Goal: Task Accomplishment & Management: Manage account settings

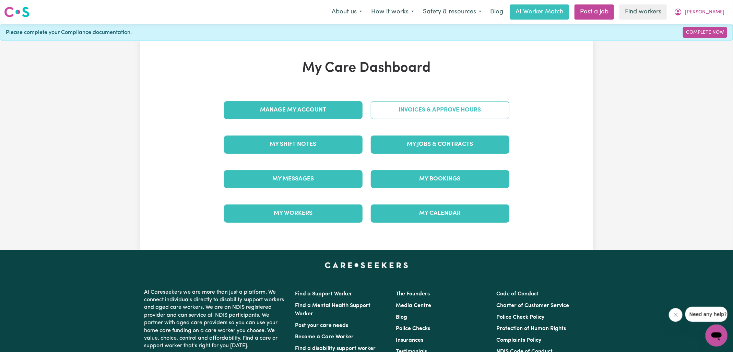
click at [378, 113] on link "Invoices & Approve Hours" at bounding box center [440, 110] width 138 height 18
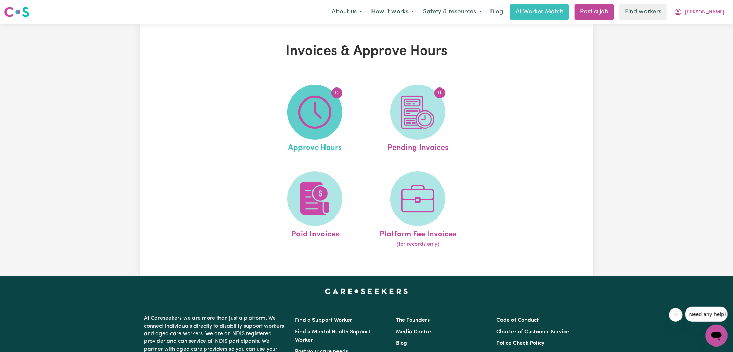
click at [302, 114] on img at bounding box center [314, 112] width 33 height 33
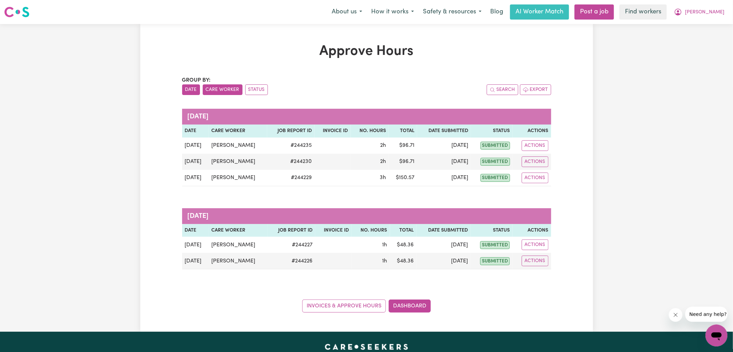
click at [225, 86] on button "Care Worker" at bounding box center [223, 89] width 40 height 11
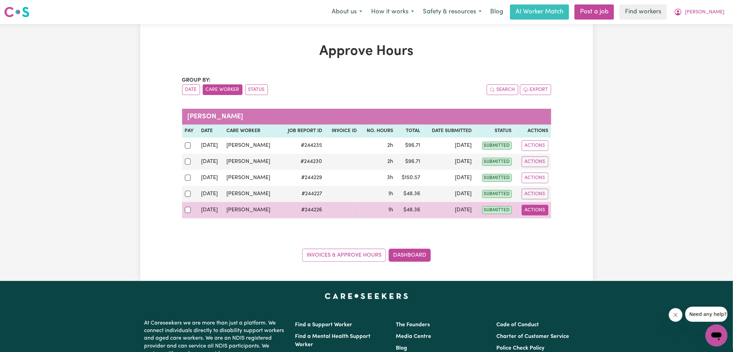
click at [542, 206] on button "Actions" at bounding box center [534, 210] width 27 height 11
click at [549, 226] on link "View Job Report" at bounding box center [551, 226] width 59 height 14
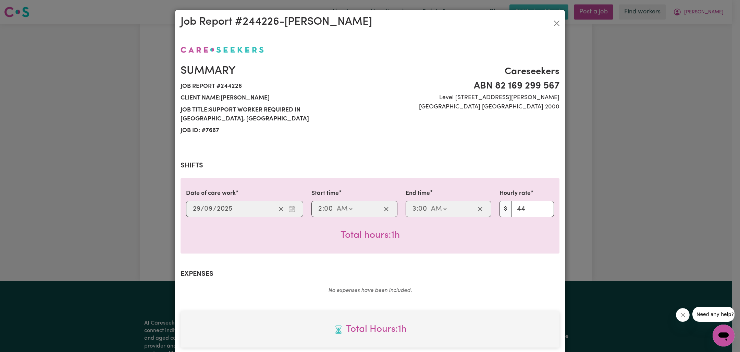
scroll to position [176, 0]
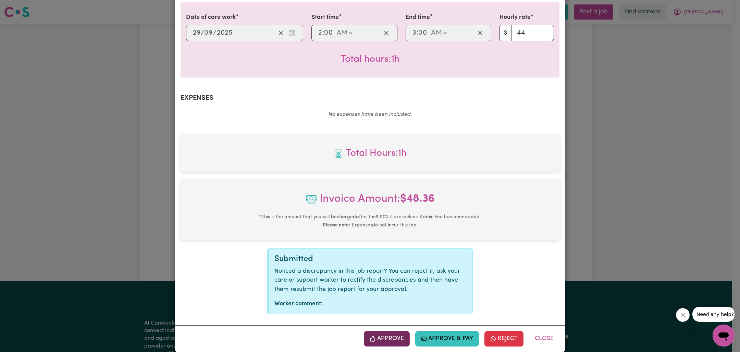
click at [390, 331] on button "Approve" at bounding box center [387, 338] width 46 height 15
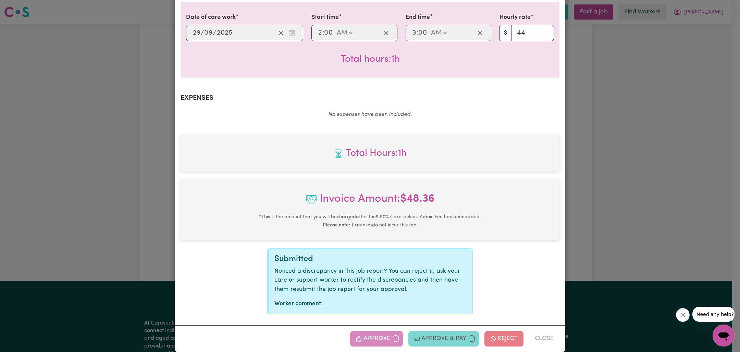
click at [626, 171] on div "Job Report # 244226 - [PERSON_NAME] Summary Job report # 244226 Client name: [P…" at bounding box center [370, 176] width 740 height 352
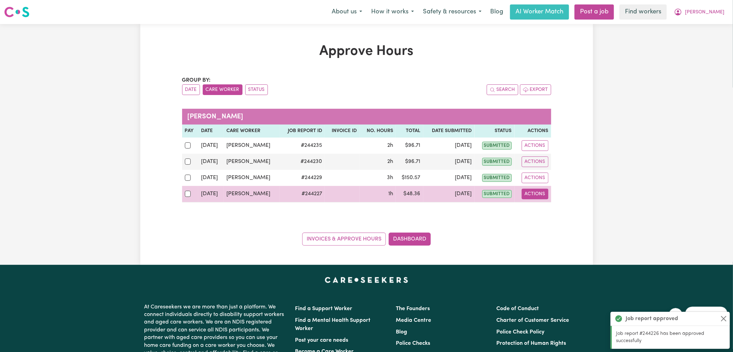
click at [535, 194] on button "Actions" at bounding box center [534, 194] width 27 height 11
click at [546, 207] on link "View Job Report" at bounding box center [551, 210] width 59 height 14
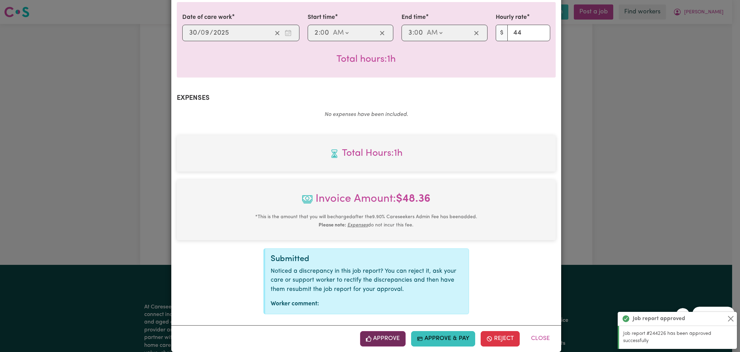
click at [383, 331] on button "Approve" at bounding box center [383, 338] width 46 height 15
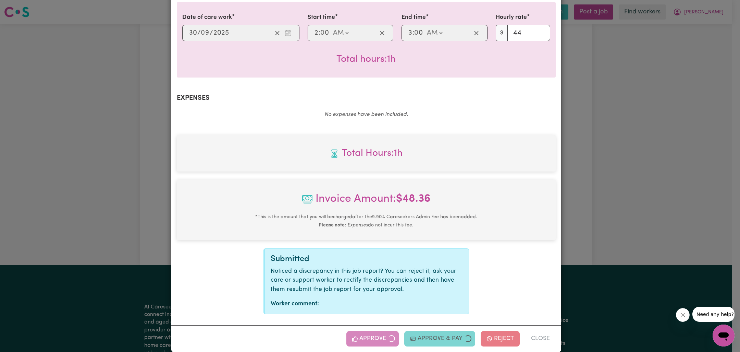
click at [667, 133] on div "Job Report # 244227 - [PERSON_NAME] Summary Job report # 244227 Client name: [P…" at bounding box center [370, 176] width 740 height 352
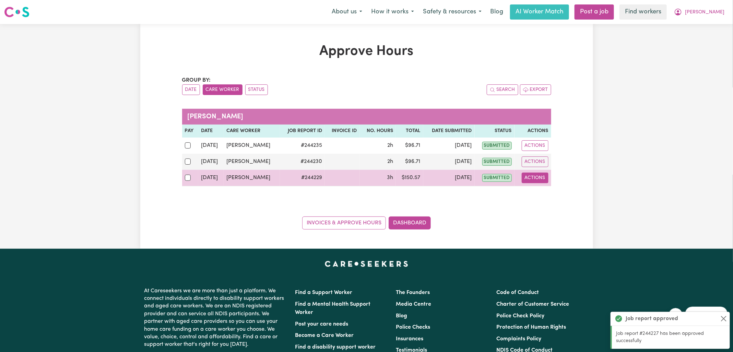
click at [537, 174] on button "Actions" at bounding box center [534, 177] width 27 height 11
click at [549, 188] on link "View Job Report" at bounding box center [552, 193] width 59 height 14
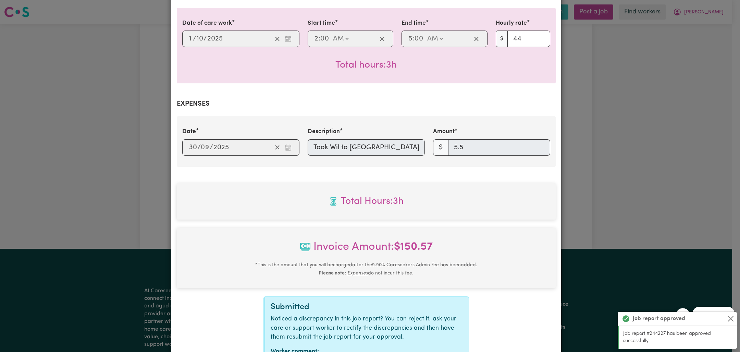
scroll to position [218, 0]
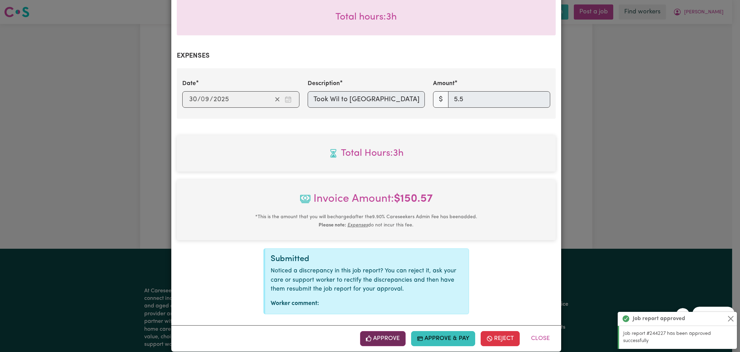
click at [377, 331] on button "Approve" at bounding box center [383, 338] width 46 height 15
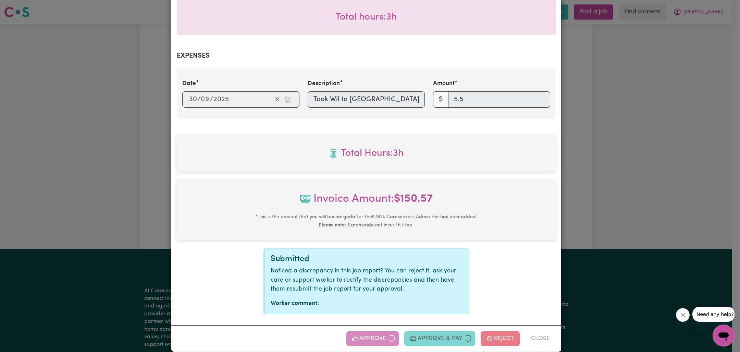
click at [618, 144] on div "Job Report # 244229 - [PERSON_NAME] Summary Job report # 244229 Client name: [P…" at bounding box center [370, 176] width 740 height 352
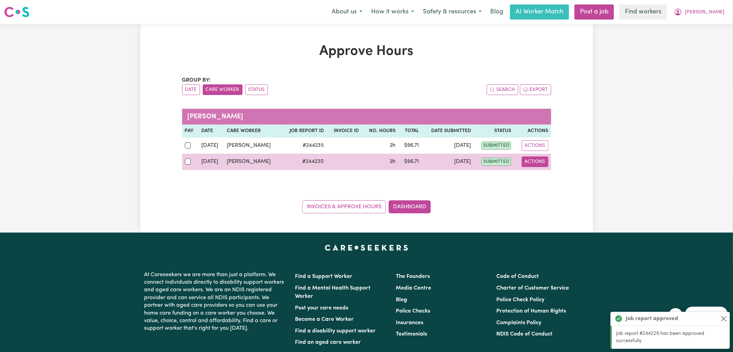
click at [538, 159] on button "Actions" at bounding box center [534, 161] width 27 height 11
click at [540, 177] on link "View Job Report" at bounding box center [552, 177] width 59 height 14
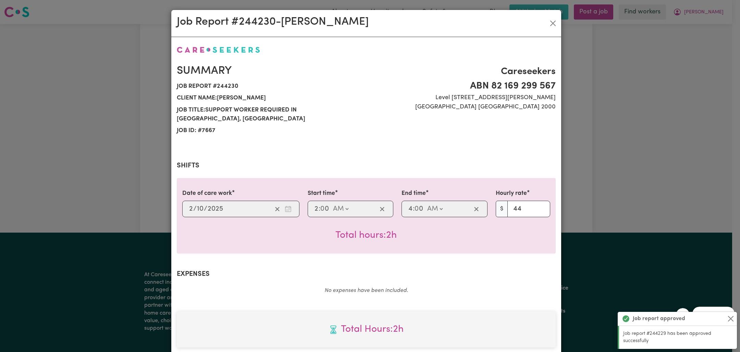
scroll to position [176, 0]
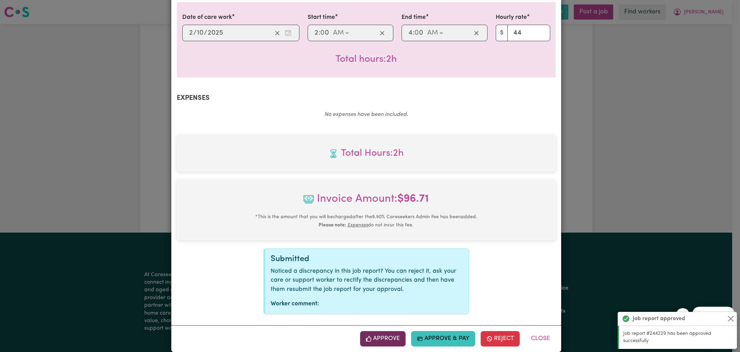
click at [376, 331] on button "Approve" at bounding box center [383, 338] width 46 height 15
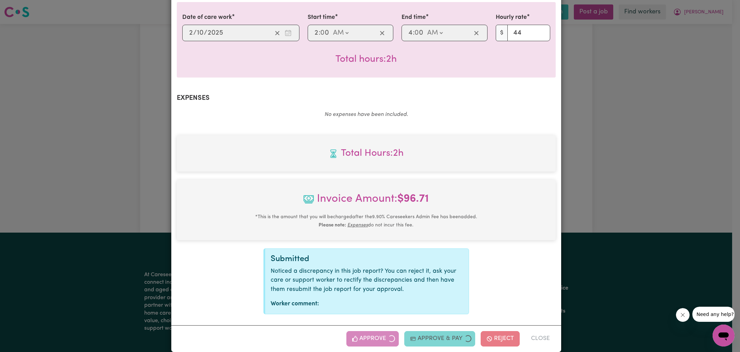
click at [607, 202] on div "Job Report # 244230 - [PERSON_NAME] Summary Job report # 244230 Client name: [P…" at bounding box center [370, 176] width 740 height 352
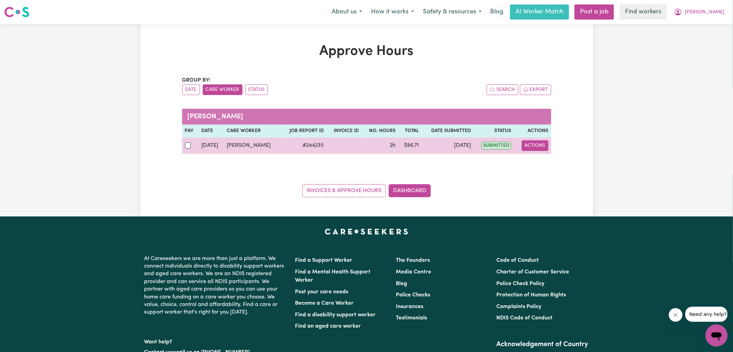
click at [531, 146] on button "Actions" at bounding box center [534, 145] width 27 height 11
click at [541, 162] on link "View Job Report" at bounding box center [552, 161] width 59 height 14
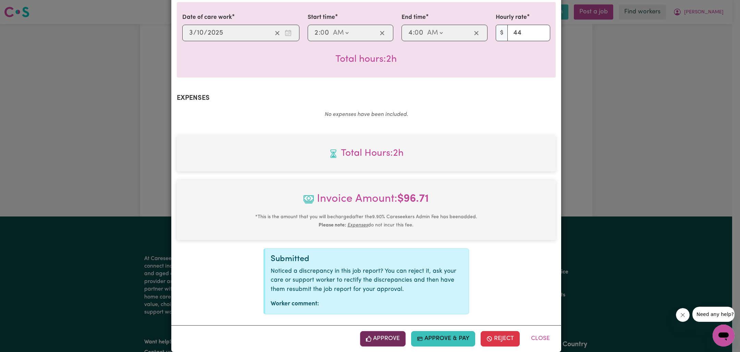
click at [381, 333] on button "Approve" at bounding box center [383, 338] width 46 height 15
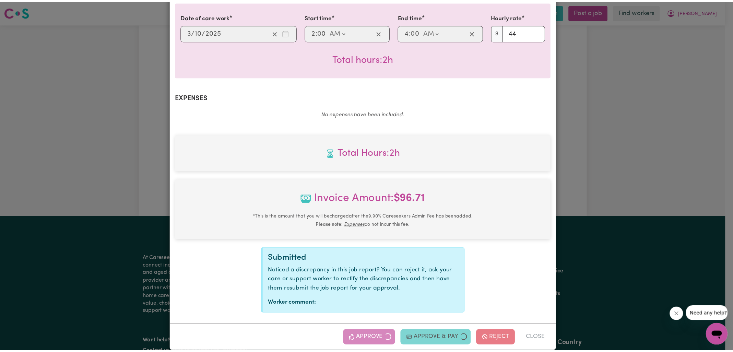
scroll to position [66, 0]
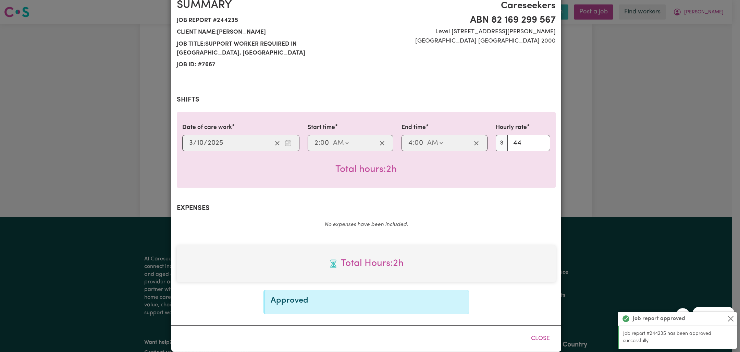
click at [634, 153] on div "Job Report # 244235 - [PERSON_NAME] Summary Job report # 244235 Client name: [P…" at bounding box center [370, 176] width 740 height 352
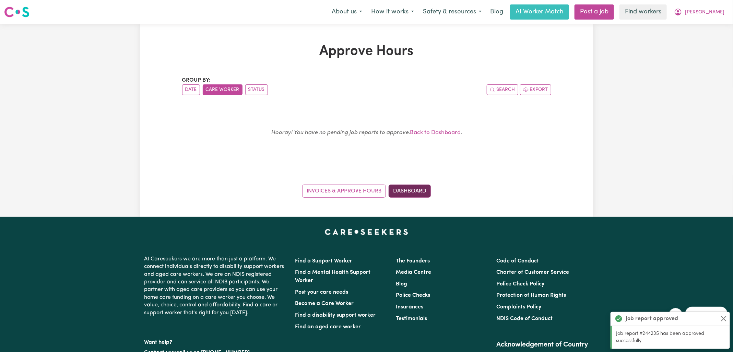
click at [414, 189] on link "Dashboard" at bounding box center [409, 190] width 42 height 13
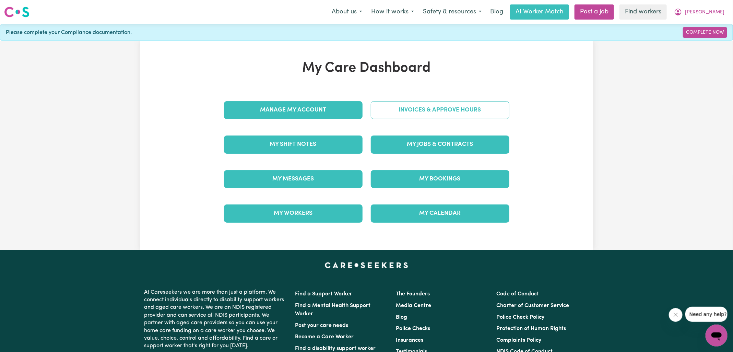
click at [442, 111] on link "Invoices & Approve Hours" at bounding box center [440, 110] width 138 height 18
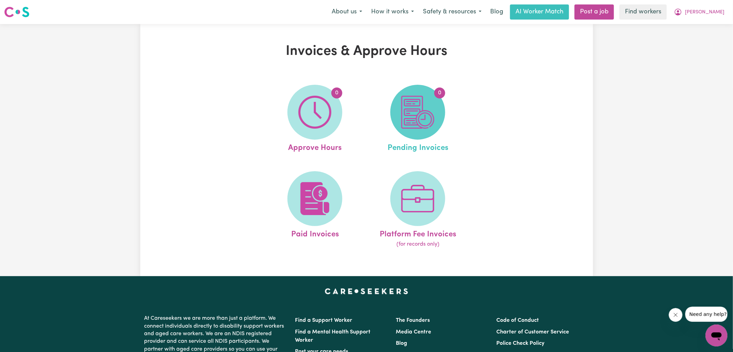
click at [431, 118] on img at bounding box center [417, 112] width 33 height 33
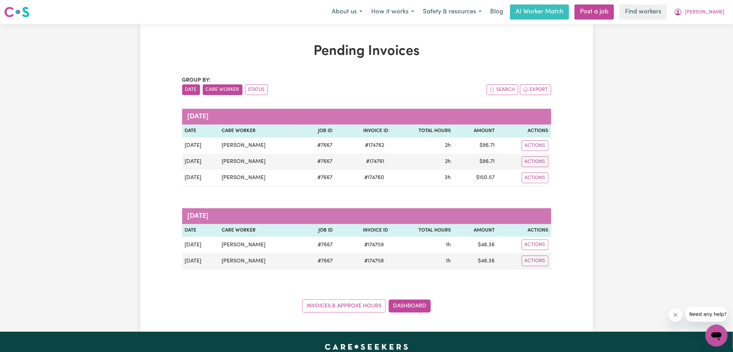
click at [222, 93] on button "Care Worker" at bounding box center [223, 89] width 40 height 11
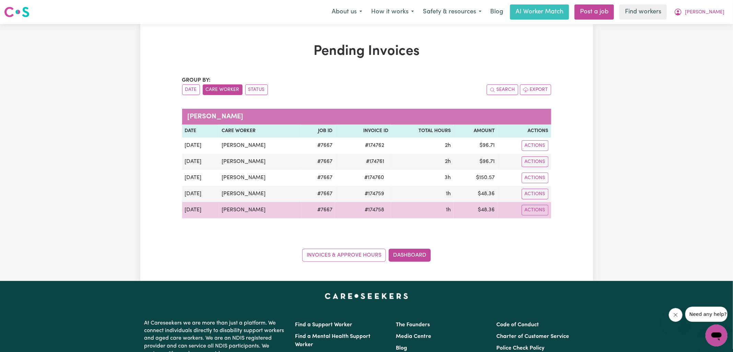
click at [365, 208] on span "# 174758" at bounding box center [374, 210] width 28 height 8
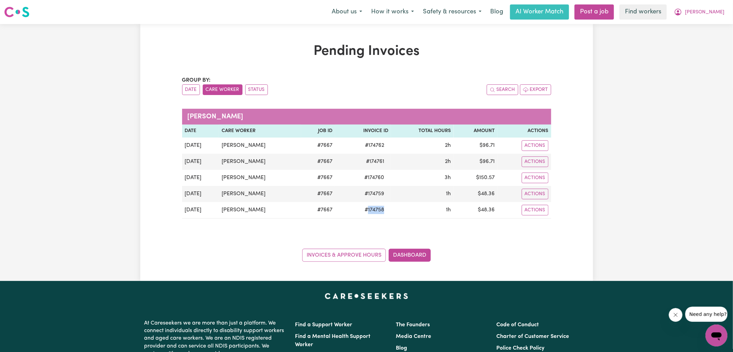
copy span "174758"
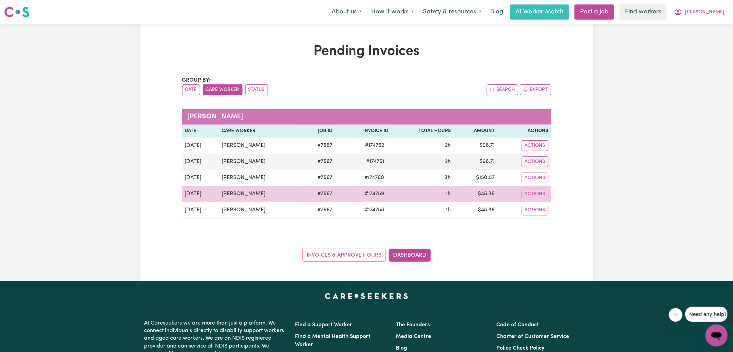
click at [371, 191] on span "# 174759" at bounding box center [374, 194] width 28 height 8
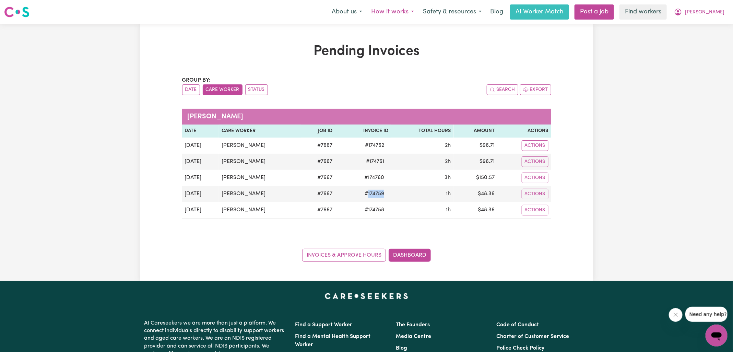
copy span "174759"
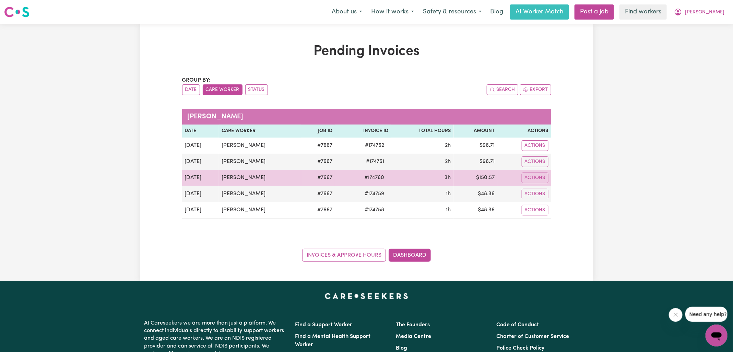
click at [372, 176] on span "# 174760" at bounding box center [374, 177] width 28 height 8
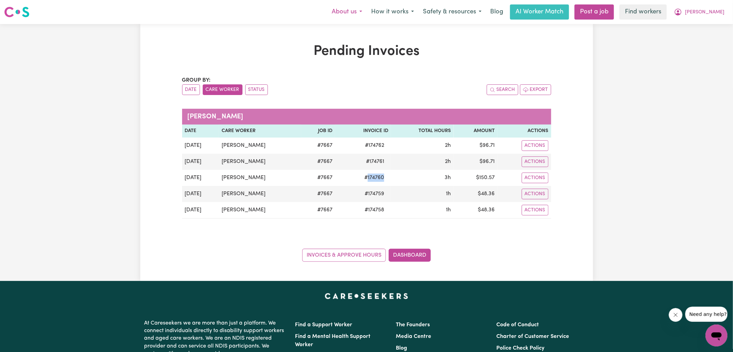
copy span "174760"
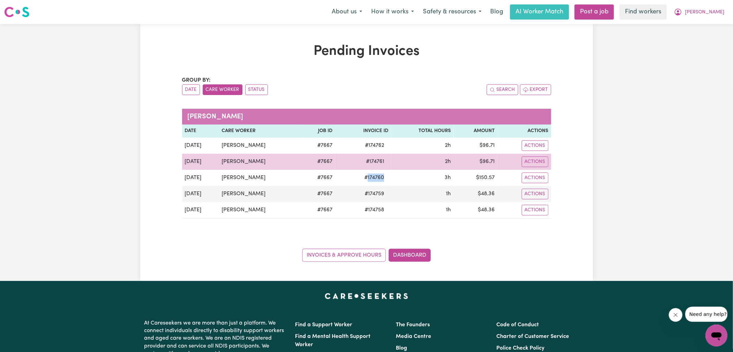
click at [371, 159] on span "# 174761" at bounding box center [375, 161] width 26 height 8
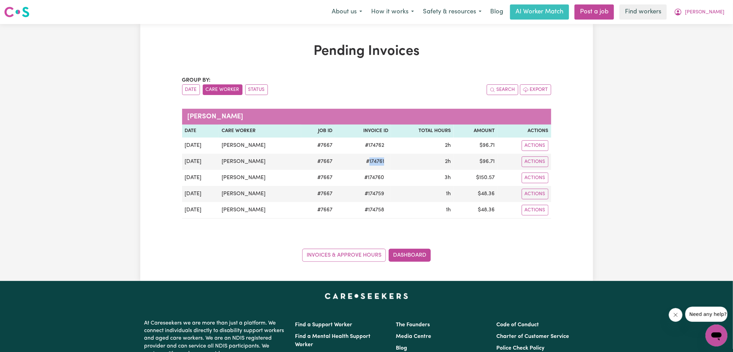
copy span "174761"
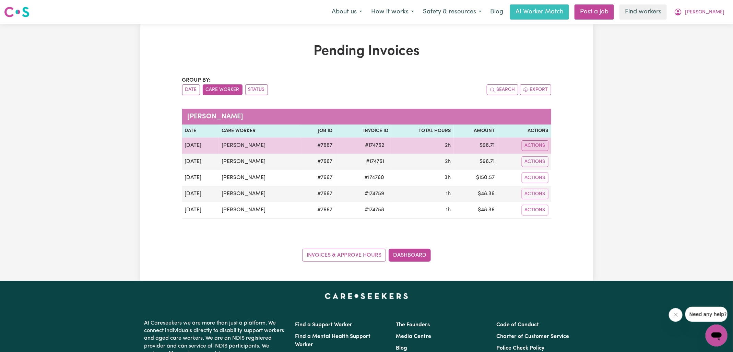
click at [374, 146] on span "# 174762" at bounding box center [374, 145] width 27 height 8
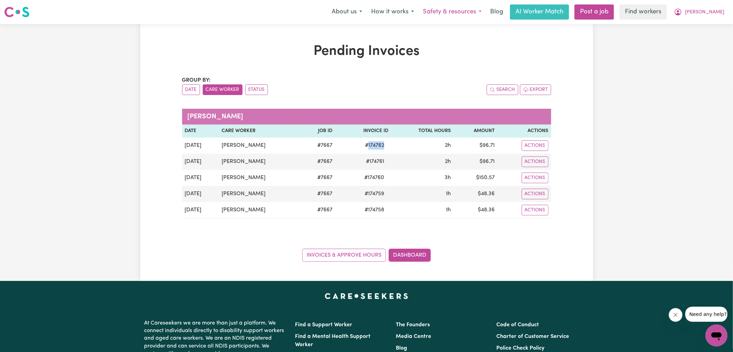
copy span "174762"
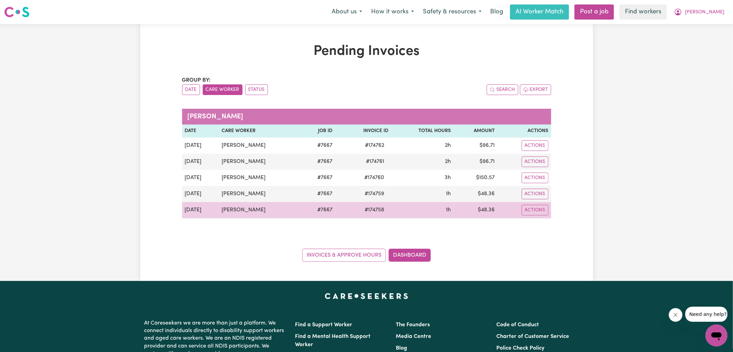
click at [486, 208] on td "$ 48.36" at bounding box center [476, 210] width 44 height 16
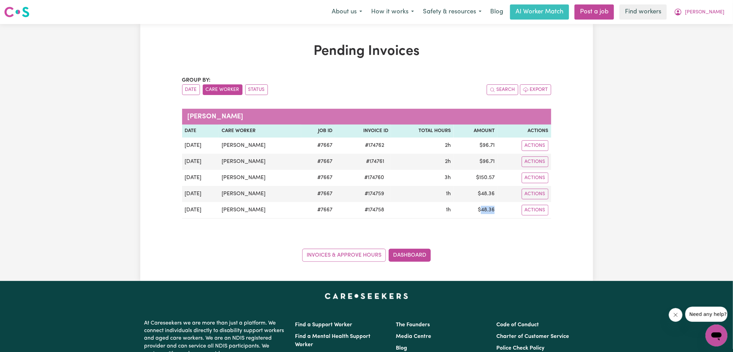
copy td "48.36"
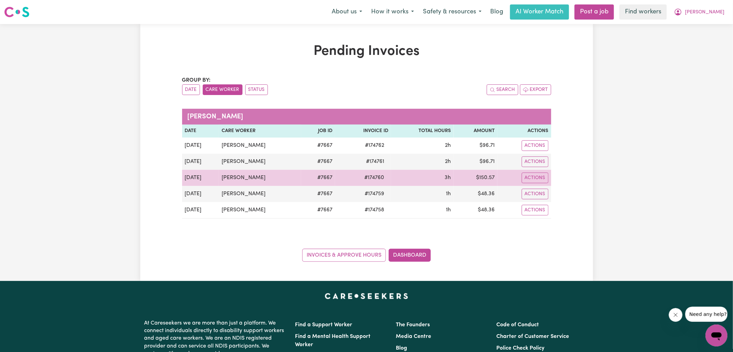
click at [484, 179] on td "$ 150.57" at bounding box center [476, 178] width 44 height 16
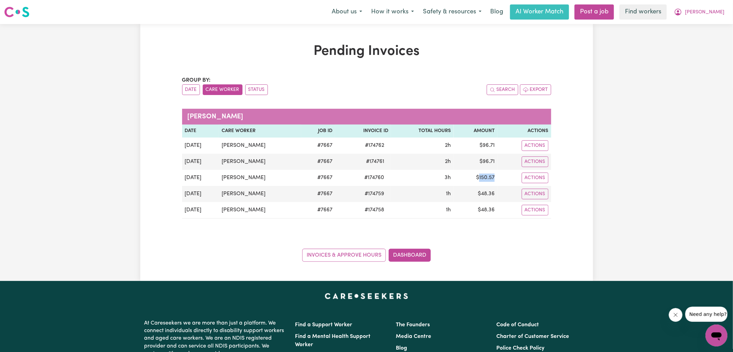
copy td "150.57"
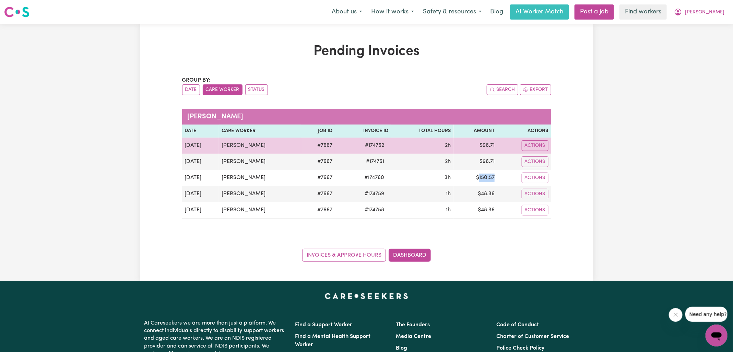
click at [485, 147] on td "$ 96.71" at bounding box center [476, 145] width 44 height 16
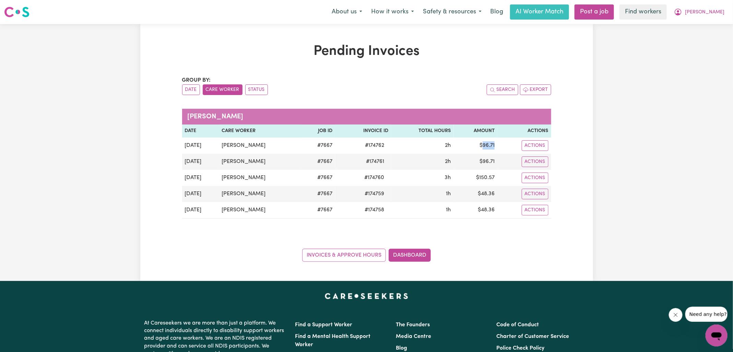
copy td "96.71"
click at [681, 14] on icon "My Account" at bounding box center [677, 12] width 7 height 7
click at [699, 39] on link "Logout" at bounding box center [701, 39] width 54 height 13
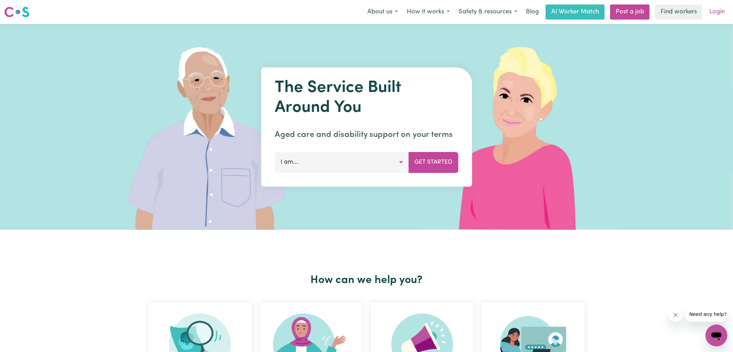
click at [717, 15] on link "Login" at bounding box center [717, 11] width 24 height 15
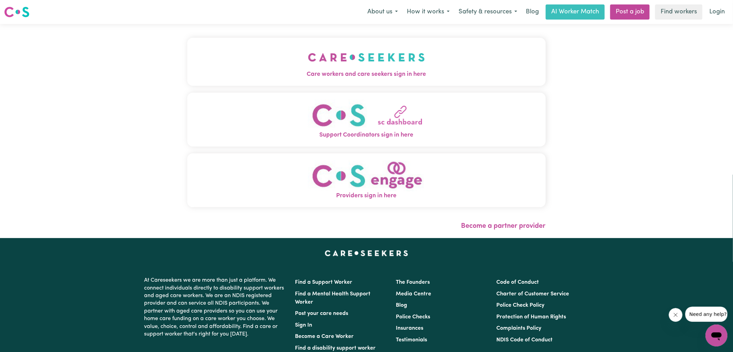
click at [250, 76] on span "Care workers and care seekers sign in here" at bounding box center [366, 74] width 358 height 9
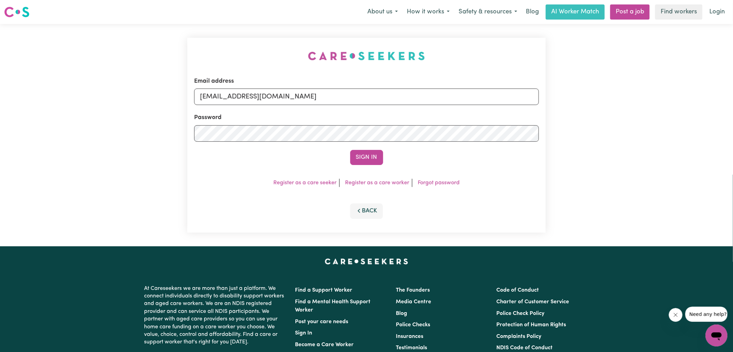
click at [222, 49] on div "Email address [EMAIL_ADDRESS][DOMAIN_NAME] Password Sign In Register as a care …" at bounding box center [366, 135] width 366 height 222
drag, startPoint x: 234, startPoint y: 95, endPoint x: 505, endPoint y: 98, distance: 271.2
click at [505, 98] on input "[EMAIL_ADDRESS][DOMAIN_NAME]" at bounding box center [366, 96] width 345 height 16
type input "[EMAIL_ADDRESS][DOMAIN_NAME]"
click at [350, 150] on button "Sign In" at bounding box center [366, 157] width 33 height 15
